Goal: Task Accomplishment & Management: Use online tool/utility

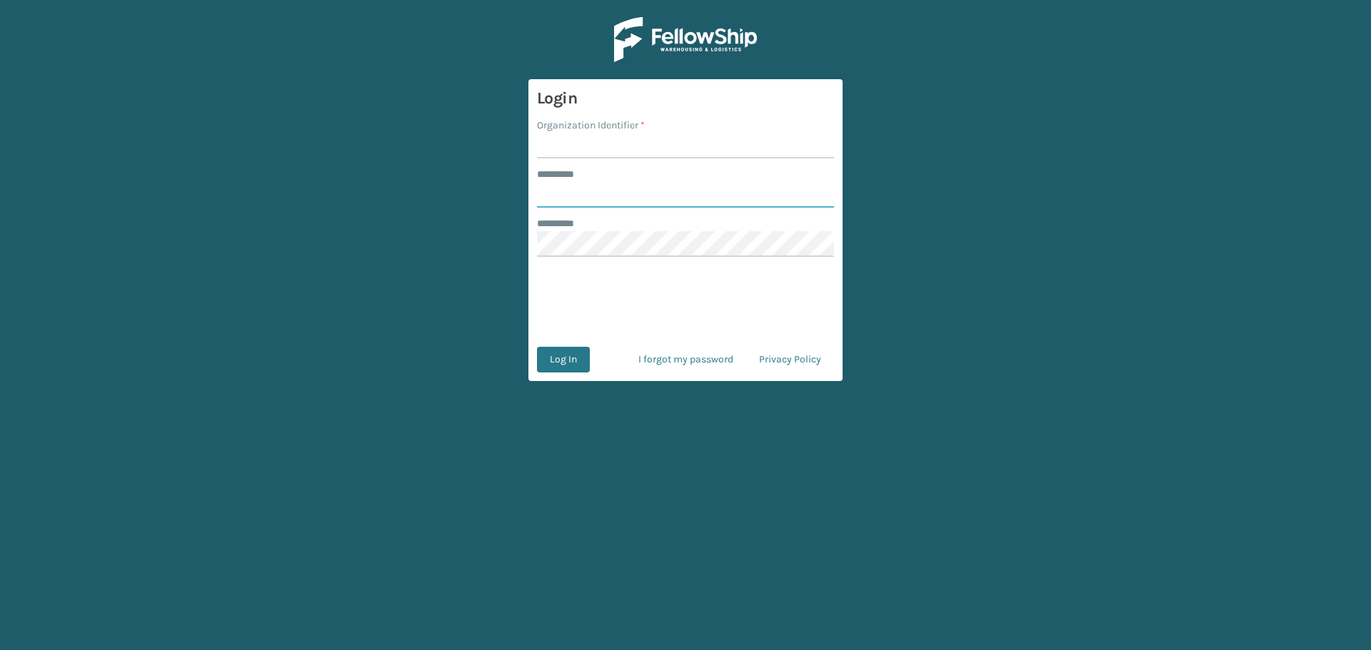
type input "********"
click at [700, 154] on input "Organization Identifier *" at bounding box center [685, 146] width 297 height 26
type input "MilliardLV"
click at [572, 356] on button "Log In" at bounding box center [563, 360] width 53 height 26
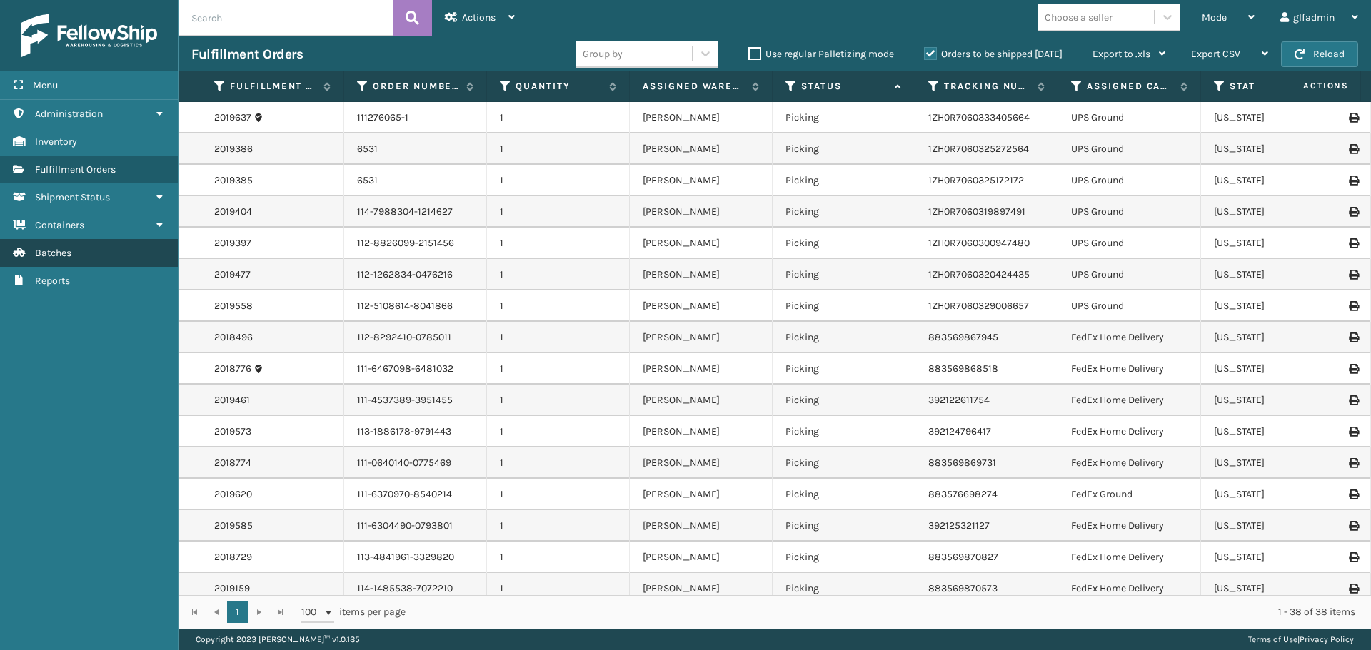
click at [101, 256] on link "Batches" at bounding box center [89, 253] width 178 height 28
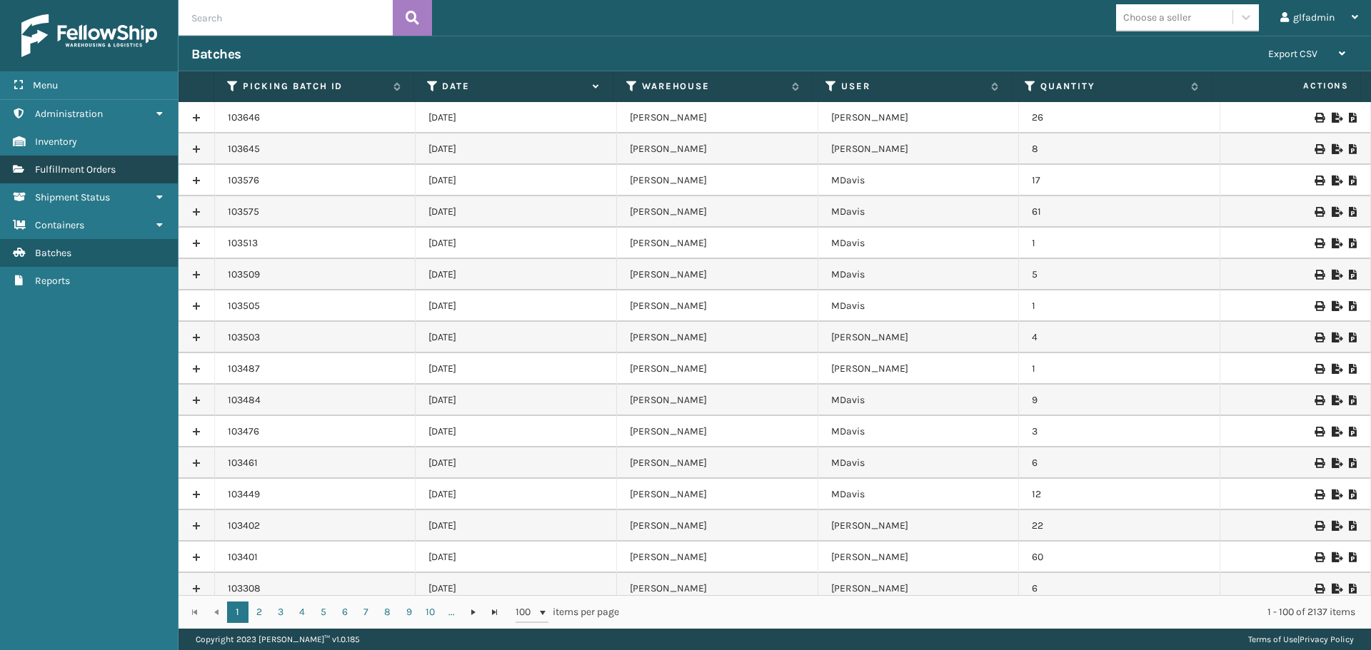
click at [82, 161] on link "Fulfillment Orders" at bounding box center [89, 170] width 178 height 28
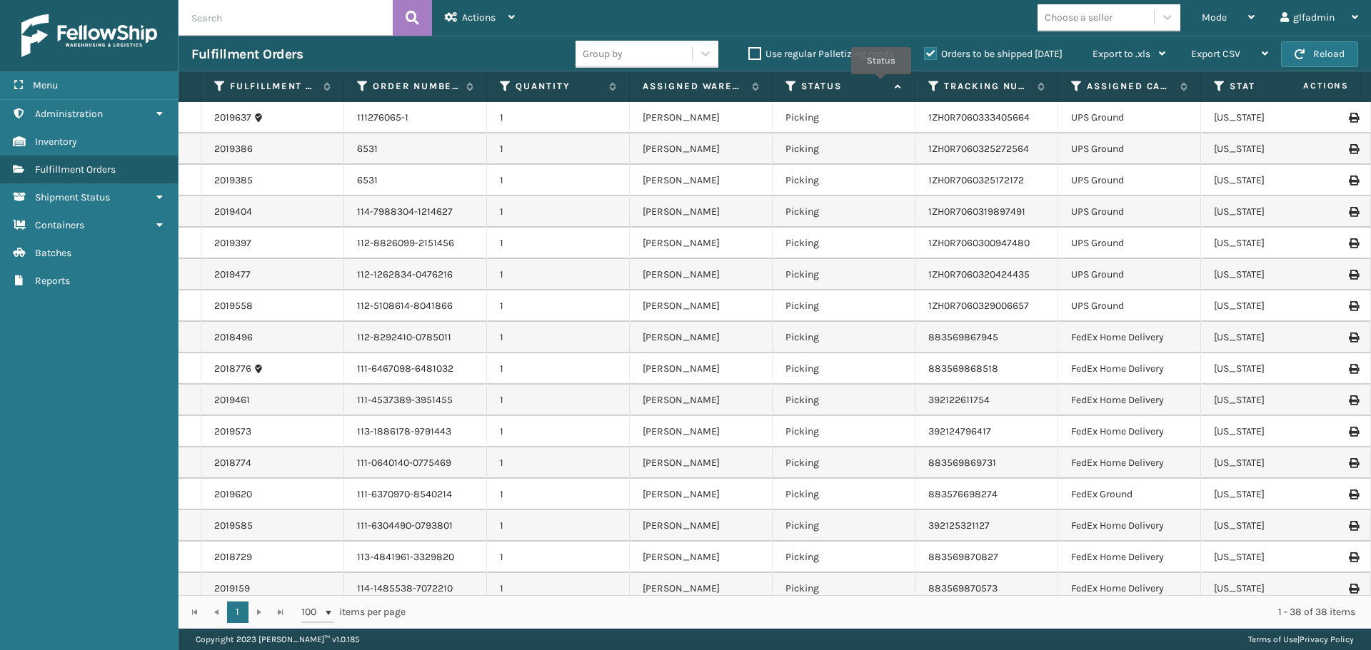
click at [881, 84] on label "Status" at bounding box center [844, 86] width 86 height 13
click at [894, 84] on icon at bounding box center [895, 86] width 11 height 9
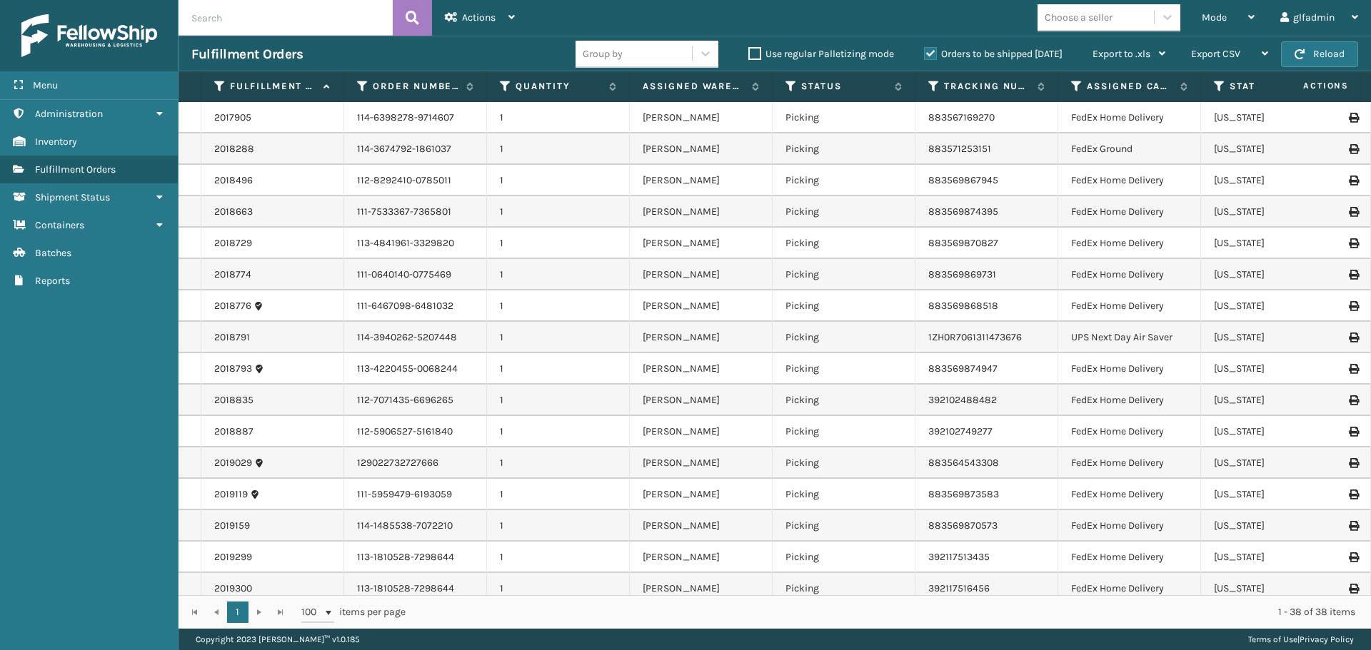
click at [948, 51] on label "Orders to be shipped [DATE]" at bounding box center [993, 54] width 139 height 12
click at [925, 51] on input "Orders to be shipped [DATE]" at bounding box center [924, 50] width 1 height 9
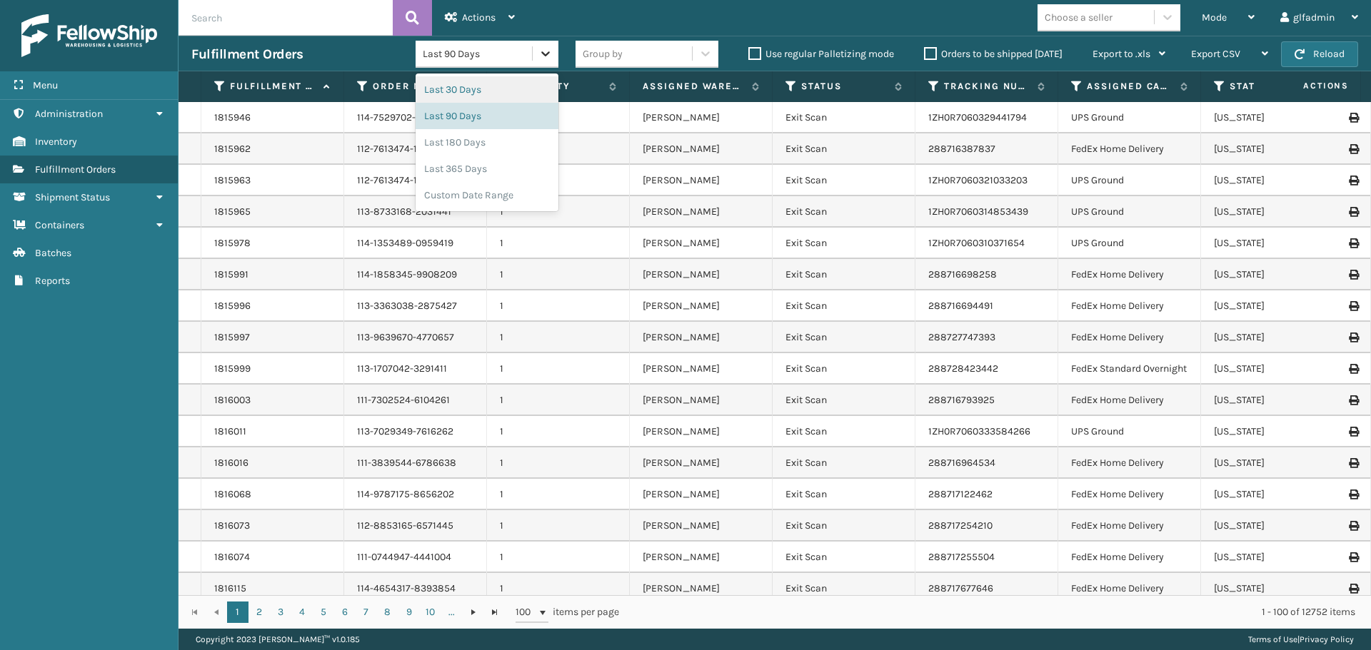
click at [538, 45] on div at bounding box center [546, 54] width 26 height 26
click at [496, 183] on div "Custom Date Range" at bounding box center [487, 195] width 143 height 26
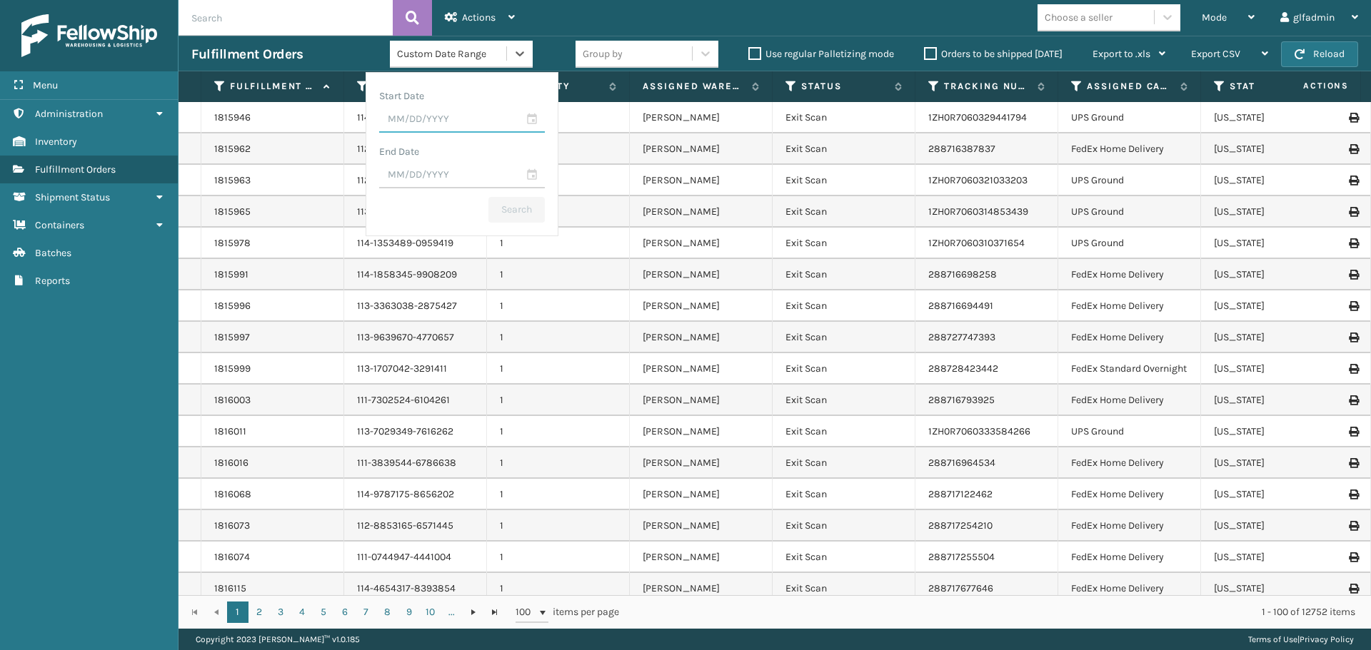
click at [531, 118] on input "text" at bounding box center [462, 120] width 166 height 26
click at [471, 253] on div "14" at bounding box center [476, 256] width 21 height 21
type input "[DATE]"
click at [527, 175] on input "text" at bounding box center [462, 176] width 166 height 26
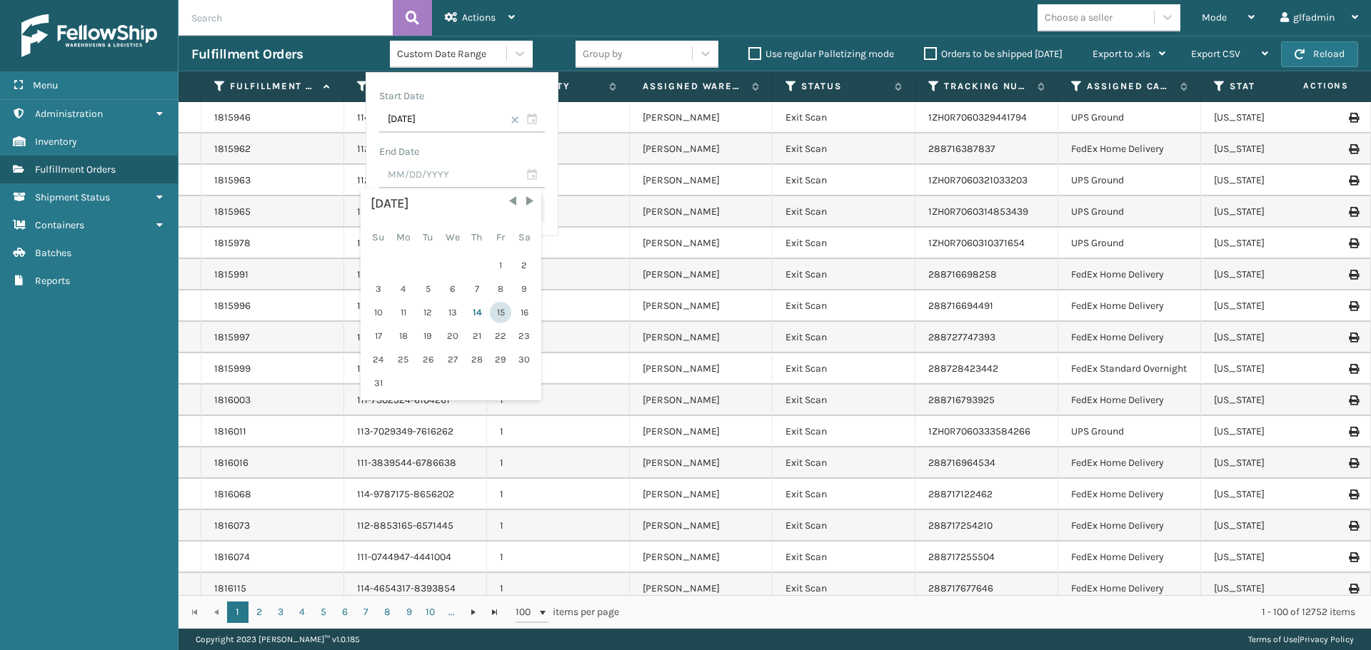
click at [491, 306] on div "15" at bounding box center [500, 312] width 21 height 21
type input "[DATE]"
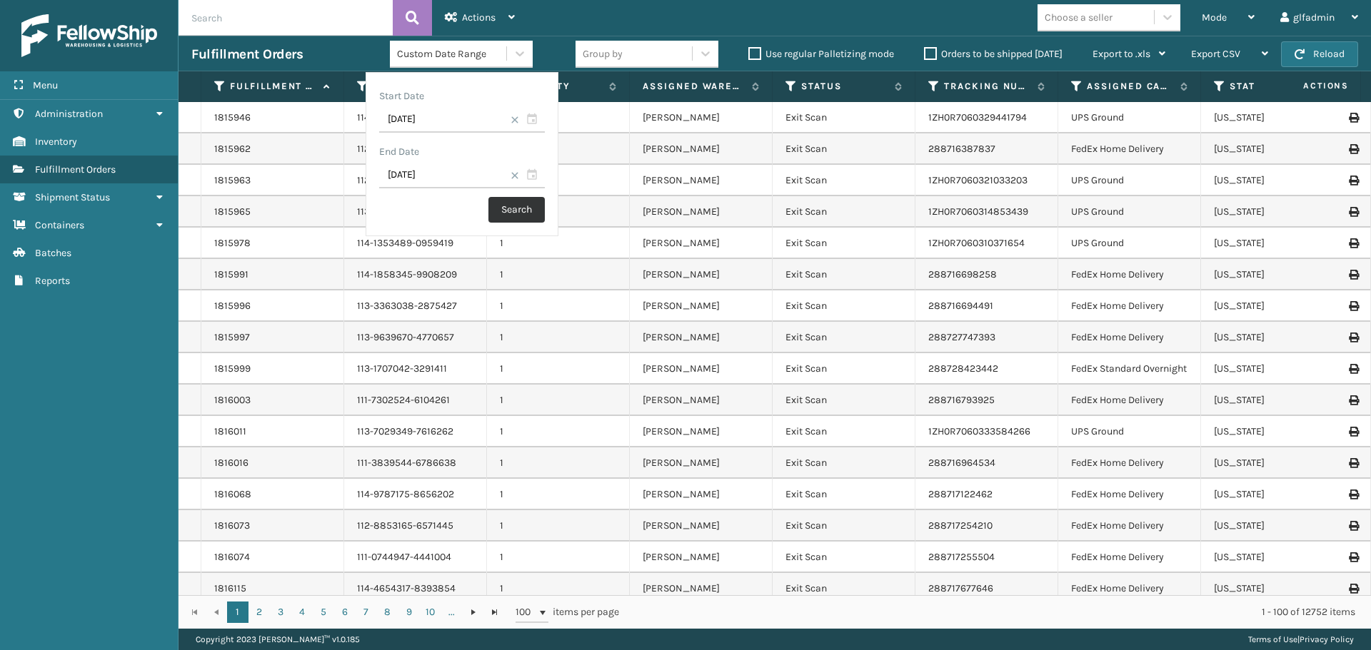
click at [520, 211] on button "Search" at bounding box center [516, 210] width 56 height 26
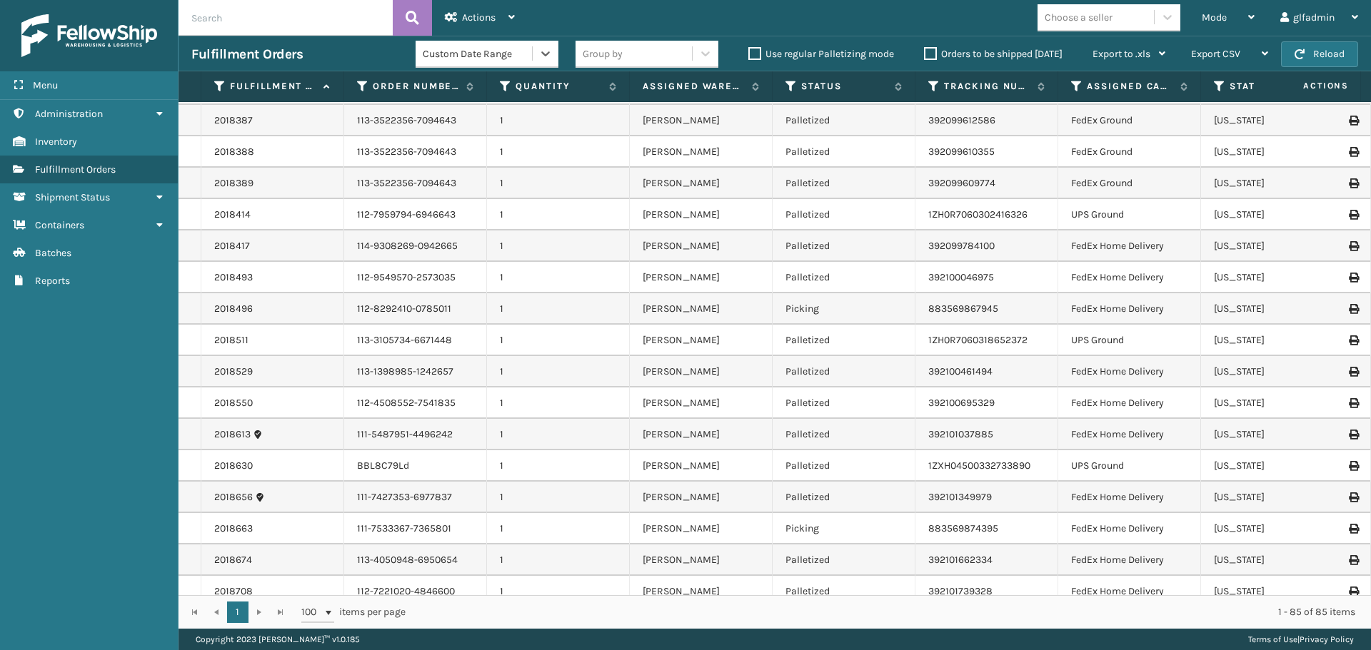
scroll to position [143, 0]
